Goal: Check status

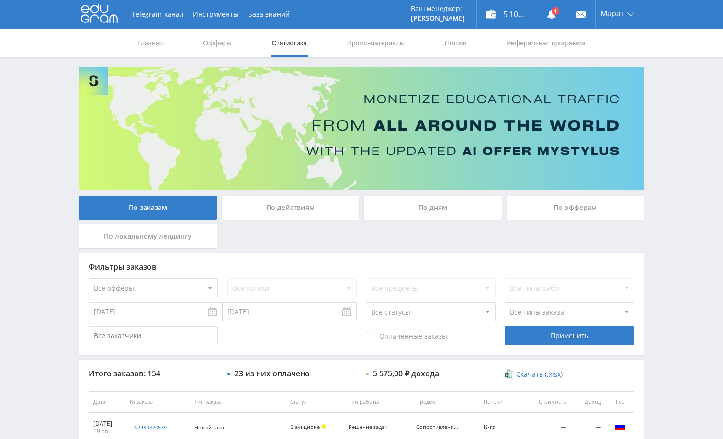
click at [661, 234] on div "Telegram-канал Инструменты База знаний Ваш менеджер: [PERSON_NAME] Alex Online …" at bounding box center [361, 401] width 723 height 803
click at [548, 15] on icon at bounding box center [551, 15] width 10 height 10
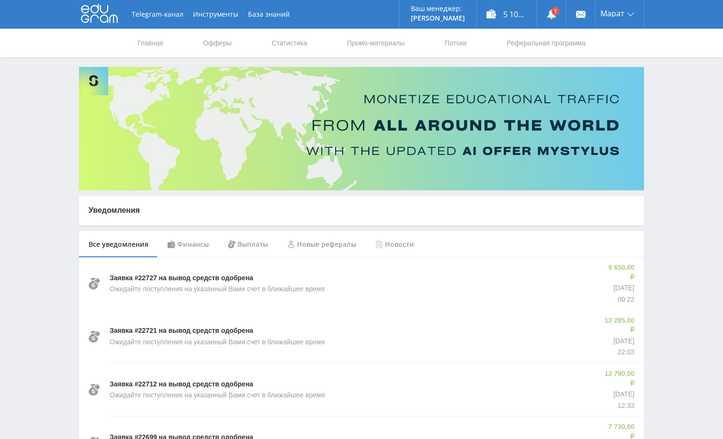
click at [198, 250] on div "Финансы" at bounding box center [188, 244] width 60 height 27
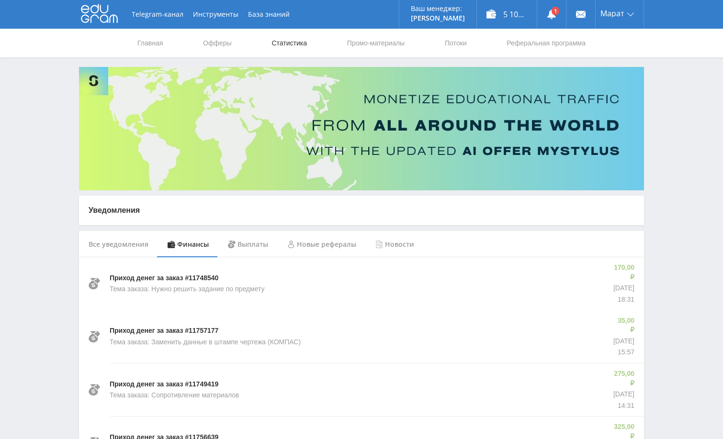
click at [300, 44] on link "Статистика" at bounding box center [288, 43] width 37 height 29
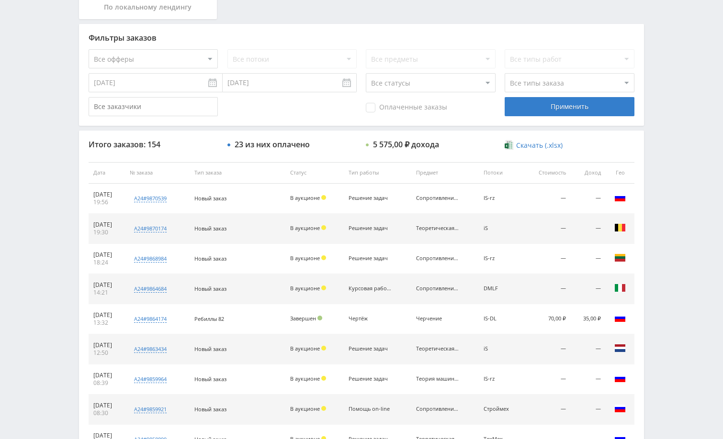
scroll to position [287, 0]
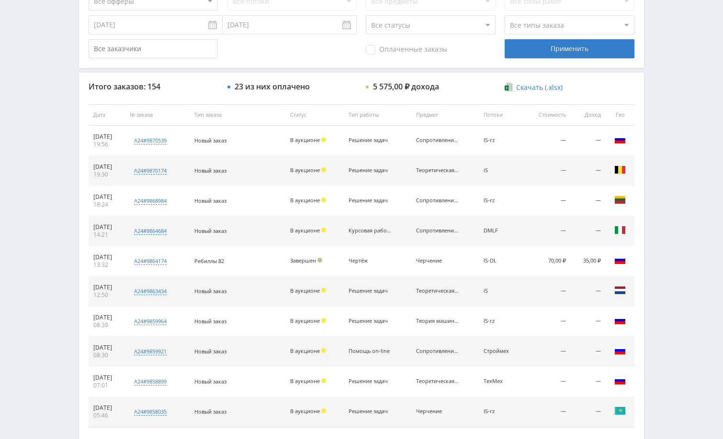
click at [686, 294] on div "Telegram-канал Инструменты База знаний Ваш менеджер: [PERSON_NAME] Alex Online …" at bounding box center [361, 114] width 723 height 803
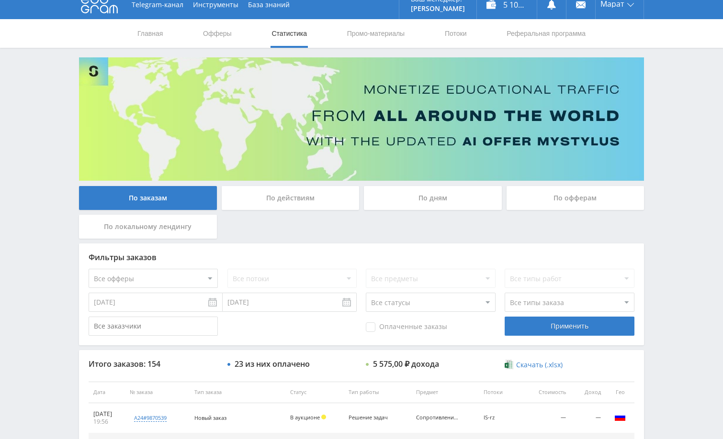
scroll to position [0, 0]
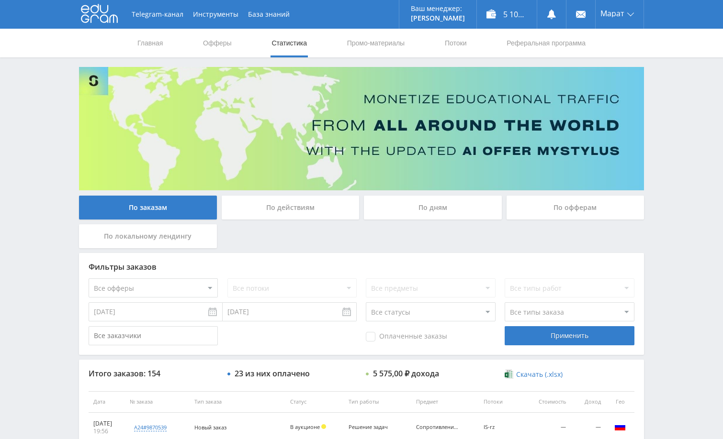
click at [673, 258] on div "Telegram-канал Инструменты База знаний Ваш менеджер: [PERSON_NAME] Alex Online …" at bounding box center [361, 401] width 723 height 803
click at [661, 225] on div "Telegram-канал Инструменты База знаний Ваш менеджер: [PERSON_NAME] Alex Online …" at bounding box center [361, 401] width 723 height 803
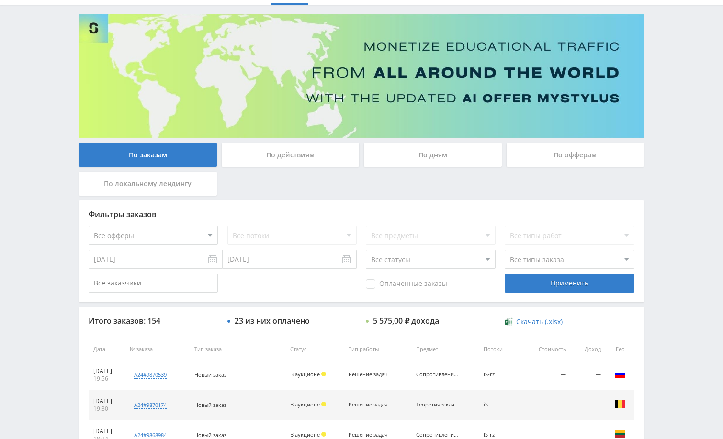
scroll to position [144, 0]
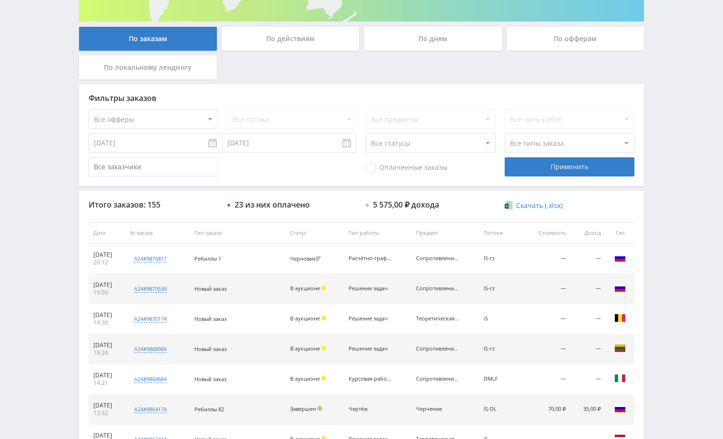
scroll to position [191, 0]
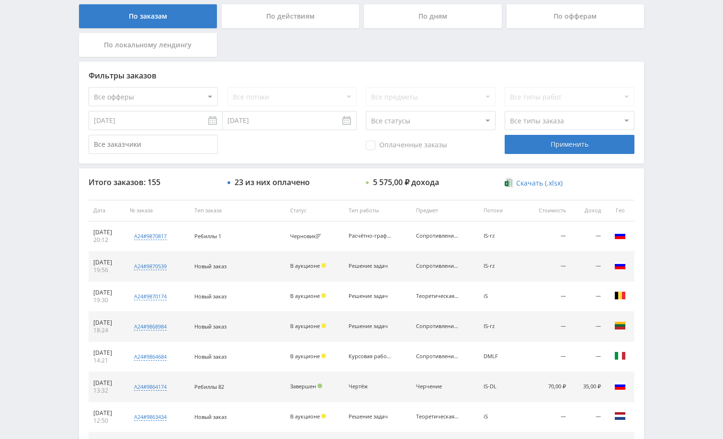
click at [671, 245] on div "Telegram-канал Инструменты База знаний Ваш менеджер: [PERSON_NAME] Alex Online …" at bounding box center [361, 210] width 723 height 803
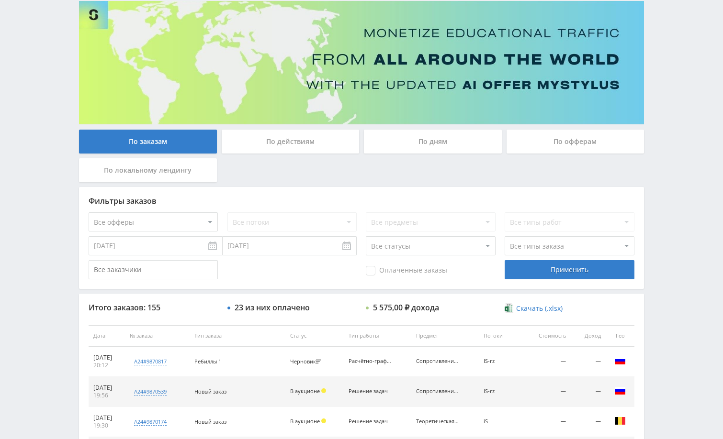
scroll to position [0, 0]
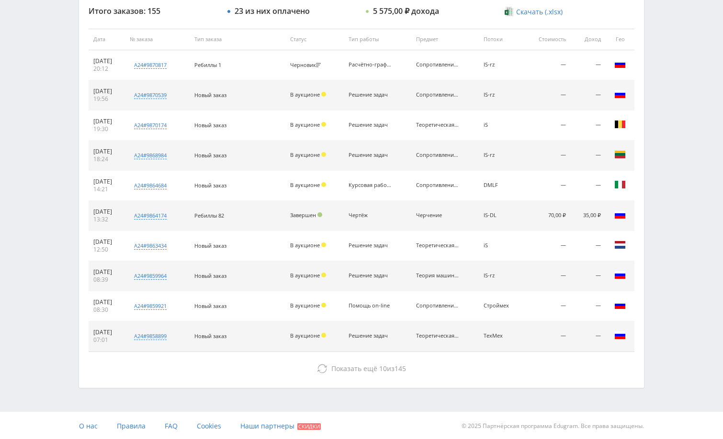
scroll to position [364, 0]
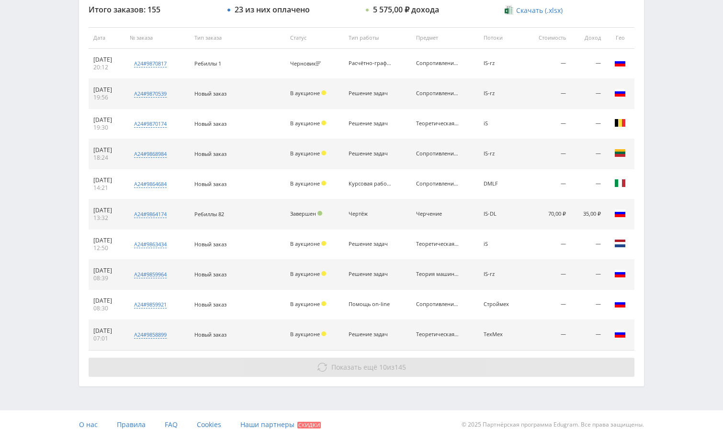
click at [563, 365] on button "Показать ещё 10 из 145" at bounding box center [361, 367] width 545 height 19
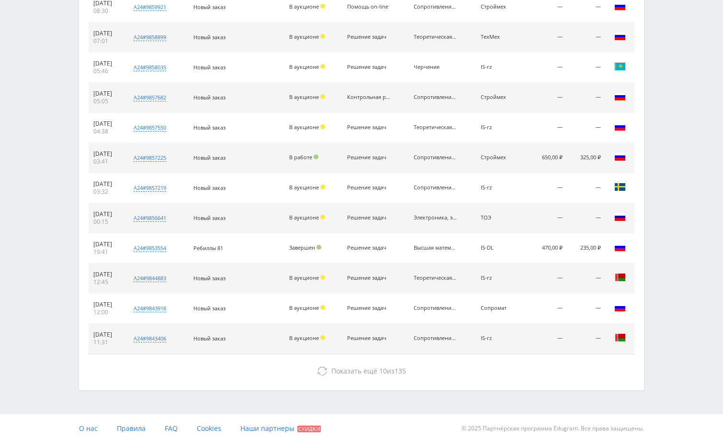
scroll to position [666, 0]
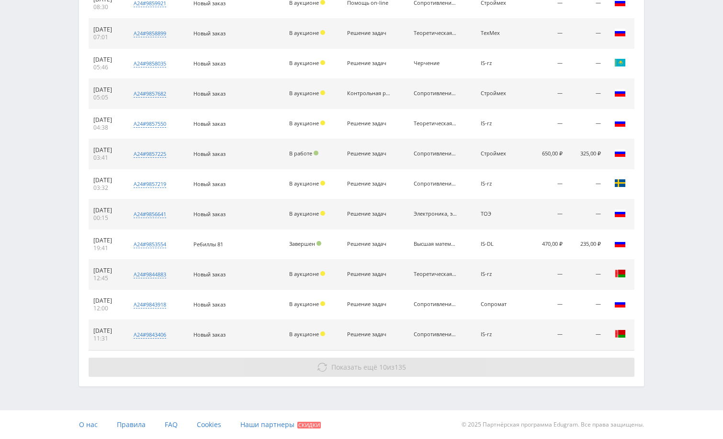
click at [550, 371] on button "Показать ещё 10 из 135" at bounding box center [361, 367] width 545 height 19
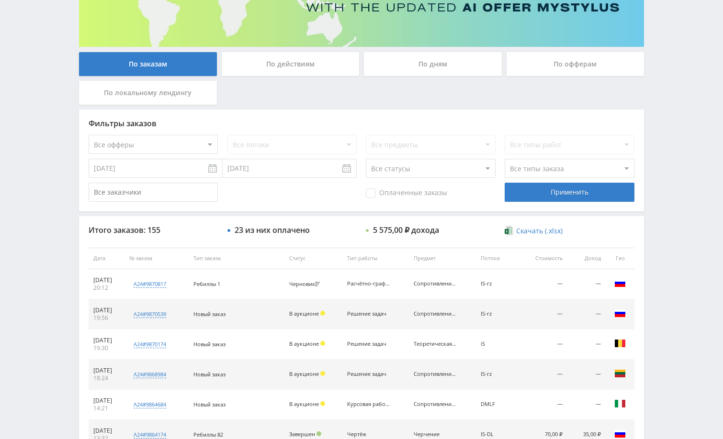
scroll to position [0, 0]
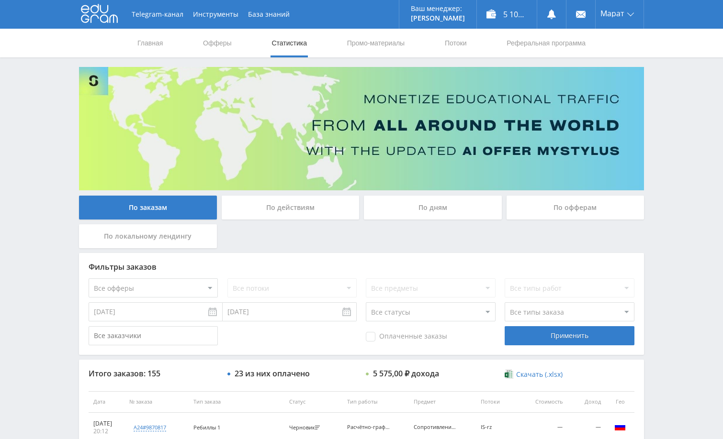
click at [412, 210] on div "По дням" at bounding box center [433, 208] width 138 height 24
click at [0, 0] on input "По дням" at bounding box center [0, 0] width 0 height 0
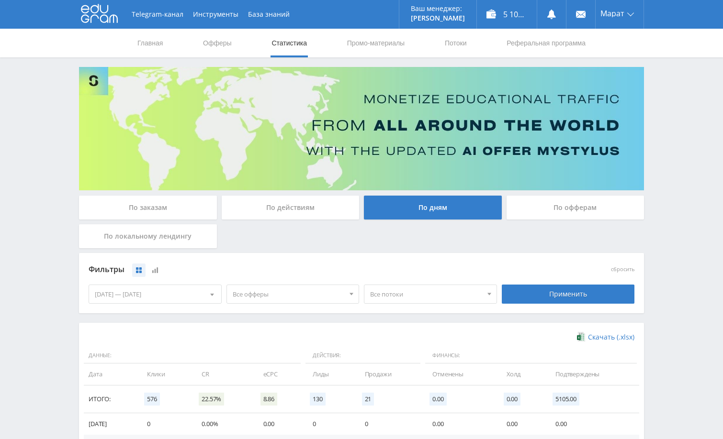
click at [183, 211] on div "По заказам" at bounding box center [148, 208] width 138 height 24
click at [0, 0] on input "По заказам" at bounding box center [0, 0] width 0 height 0
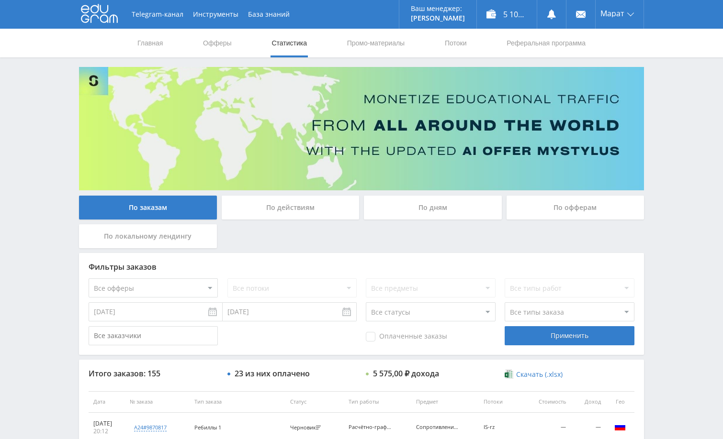
drag, startPoint x: 667, startPoint y: 230, endPoint x: 663, endPoint y: 222, distance: 9.0
click at [666, 232] on div "Telegram-канал Инструменты База знаний Ваш менеджер: [PERSON_NAME] Alex Online …" at bounding box center [361, 401] width 723 height 803
